Goal: Task Accomplishment & Management: Complete application form

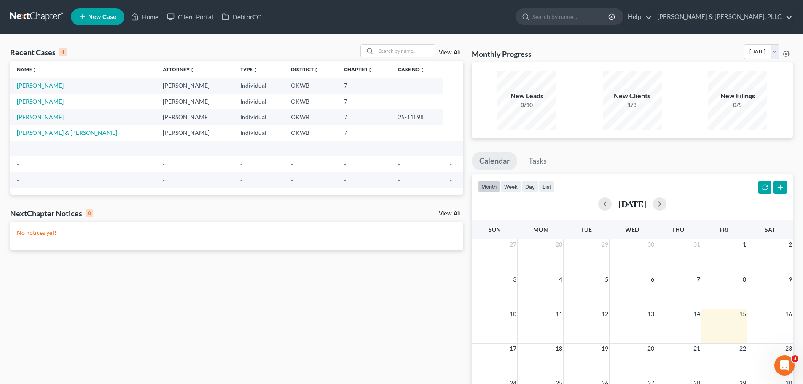
click at [25, 70] on link "Name unfold_more expand_more expand_less" at bounding box center [27, 69] width 20 height 6
click at [101, 15] on span "New Case" at bounding box center [102, 17] width 28 height 6
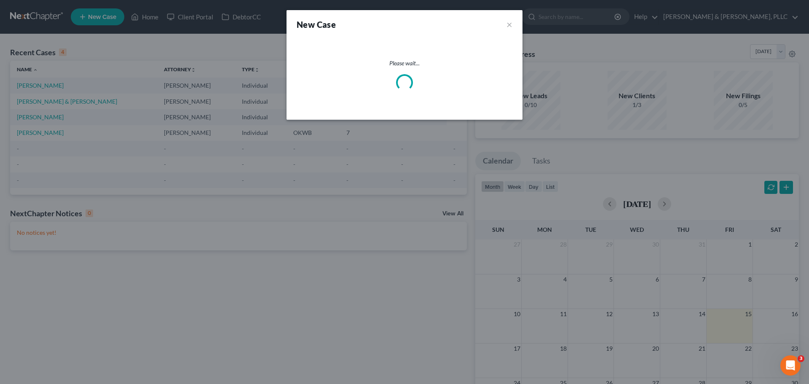
select select "65"
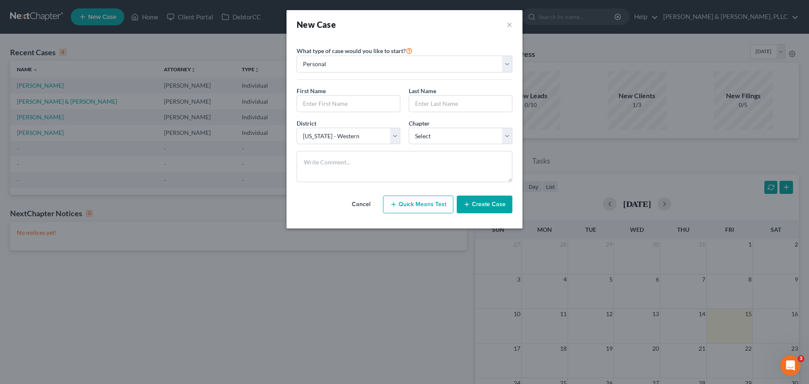
click at [366, 206] on button "Cancel" at bounding box center [361, 204] width 37 height 17
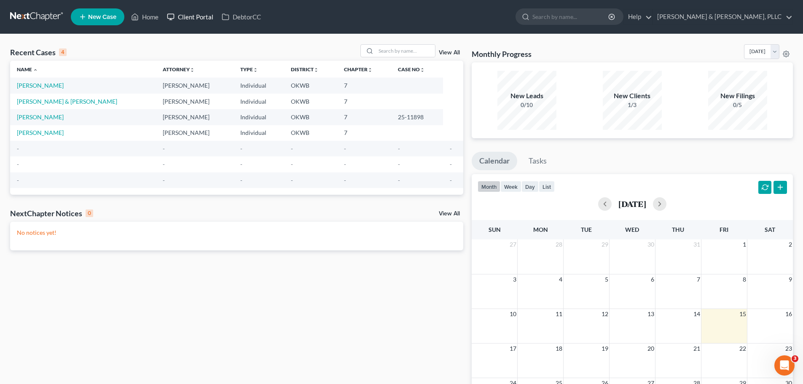
click at [197, 18] on link "Client Portal" at bounding box center [190, 16] width 55 height 15
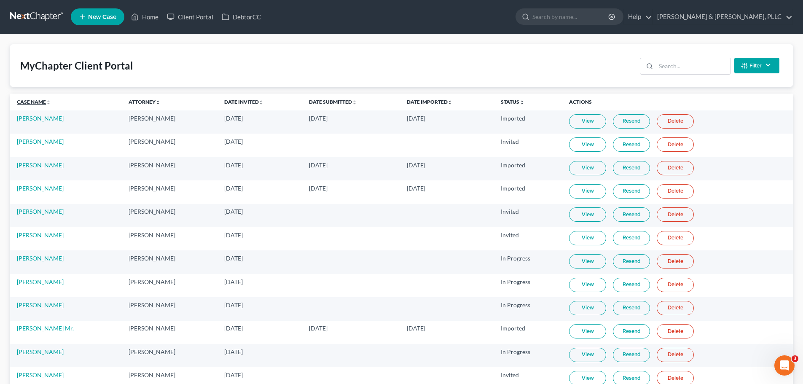
click at [32, 103] on link "Case Name unfold_more expand_more expand_less" at bounding box center [34, 102] width 34 height 6
click at [140, 16] on link "Home" at bounding box center [145, 16] width 36 height 15
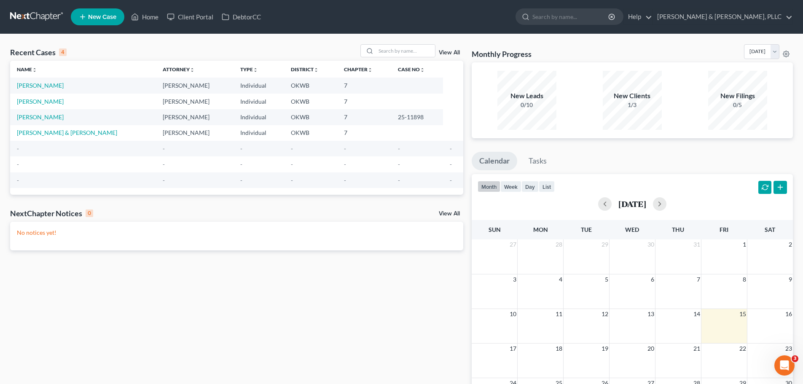
click at [100, 12] on link "New Case" at bounding box center [98, 16] width 54 height 17
select select "65"
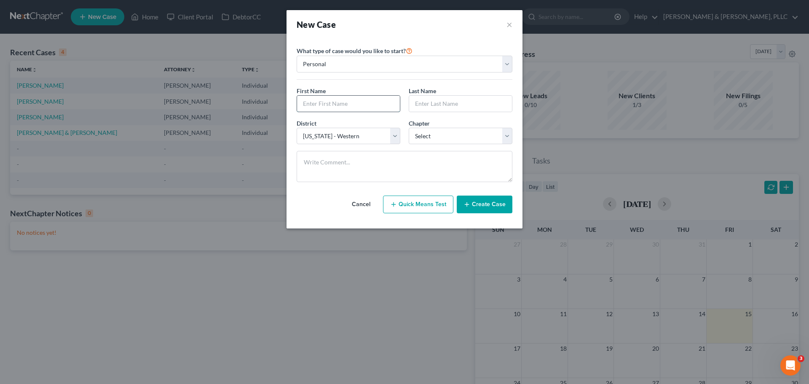
click at [345, 102] on input "text" at bounding box center [348, 104] width 103 height 16
type input "[PERSON_NAME]"
click at [504, 137] on select "Select 7 11 12 13" at bounding box center [461, 136] width 104 height 17
select select "0"
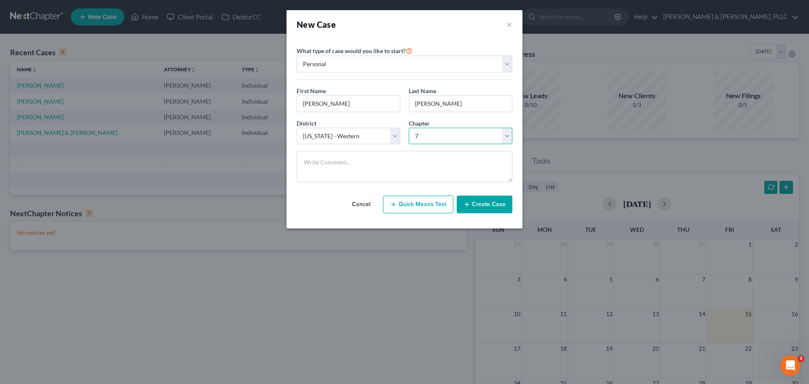
click at [409, 128] on select "Select 7 11 12 13" at bounding box center [461, 136] width 104 height 17
click at [486, 203] on button "Create Case" at bounding box center [485, 204] width 56 height 18
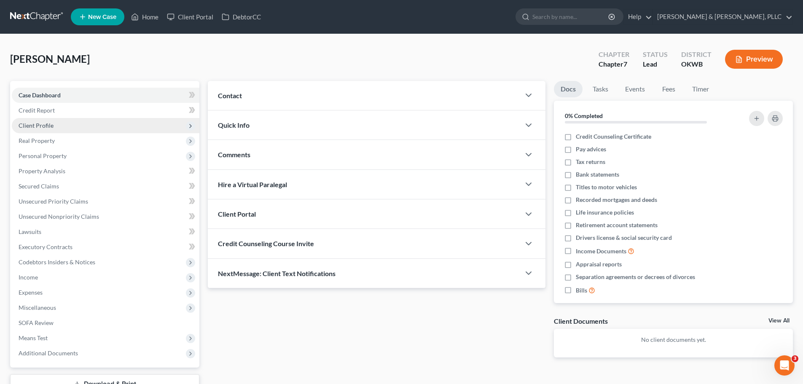
click at [47, 124] on span "Client Profile" at bounding box center [36, 125] width 35 height 7
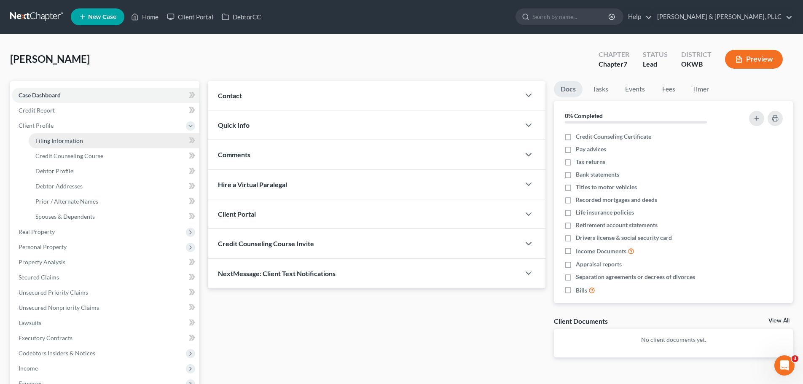
click at [52, 141] on span "Filing Information" at bounding box center [59, 140] width 48 height 7
select select "1"
select select "0"
select select "65"
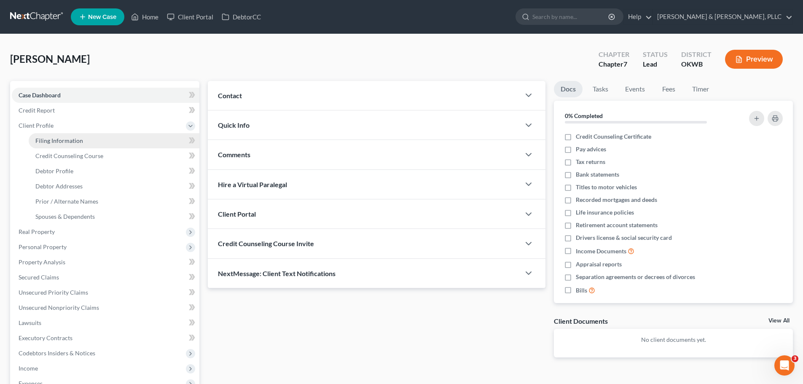
select select "37"
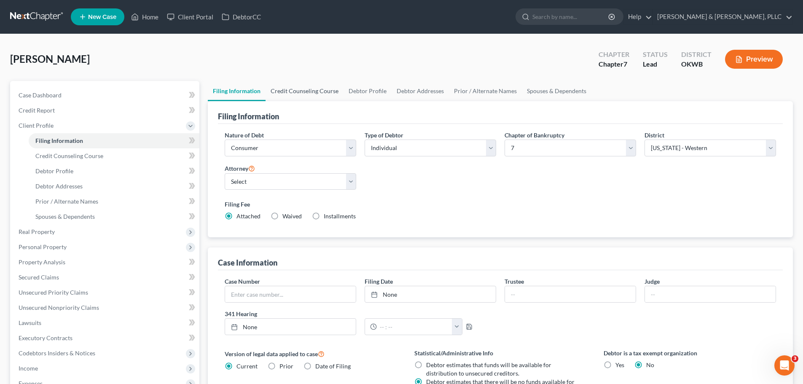
click at [306, 91] on link "Credit Counseling Course" at bounding box center [304, 91] width 78 height 20
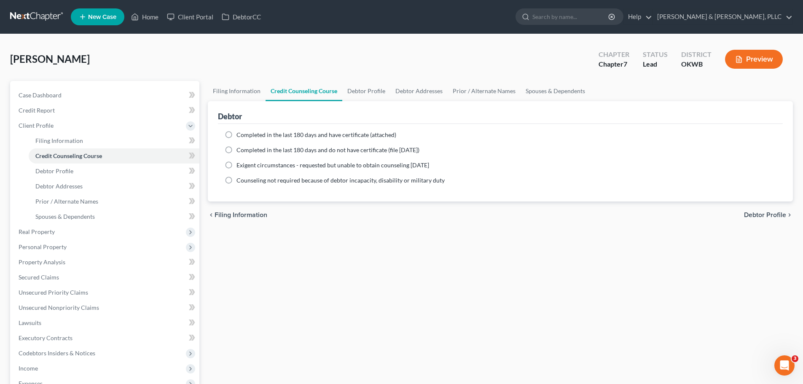
click at [236, 133] on label "Completed in the last 180 days and have certificate (attached)" at bounding box center [316, 135] width 160 height 8
click at [240, 133] on input "Completed in the last 180 days and have certificate (attached)" at bounding box center [242, 133] width 5 height 5
radio input "true"
